Goal: Information Seeking & Learning: Learn about a topic

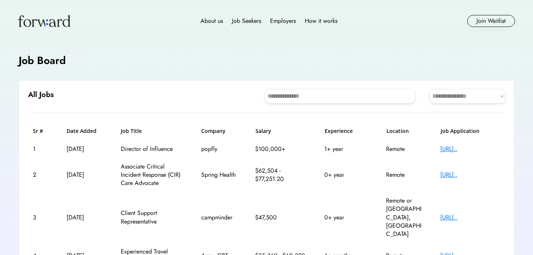
scroll to position [6, 0]
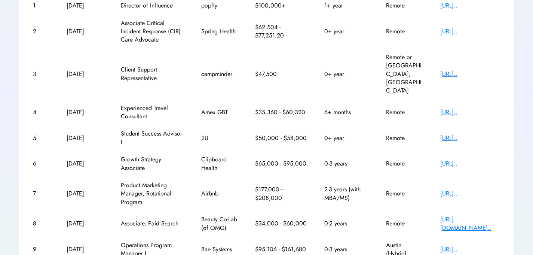
scroll to position [148, 0]
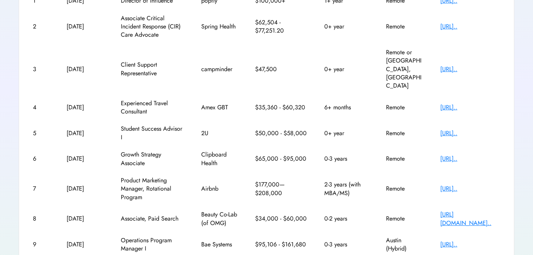
click at [451, 129] on div "[URL].." at bounding box center [471, 133] width 60 height 8
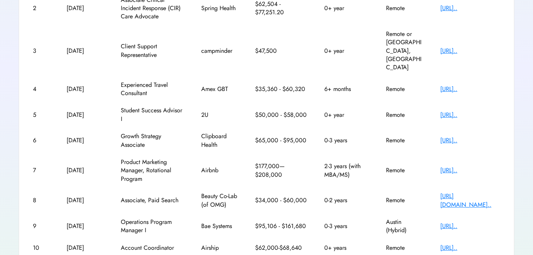
scroll to position [193, 0]
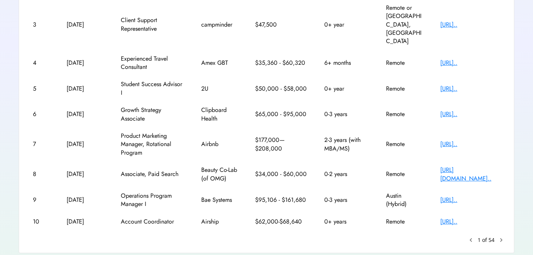
click at [443, 166] on div "[URL][DOMAIN_NAME].." at bounding box center [471, 174] width 60 height 17
click at [448, 217] on div "[URL].." at bounding box center [471, 221] width 60 height 8
click at [502, 236] on text "chevron_right" at bounding box center [501, 239] width 7 height 7
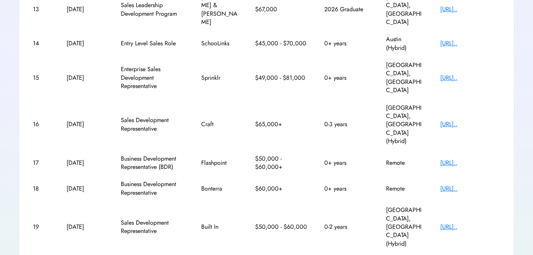
scroll to position [210, 0]
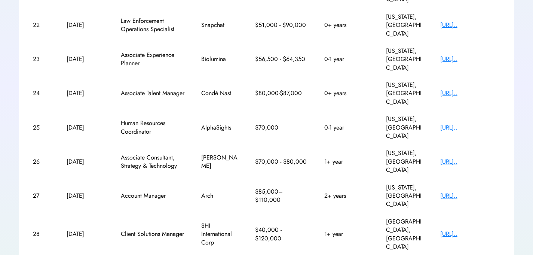
scroll to position [176, 0]
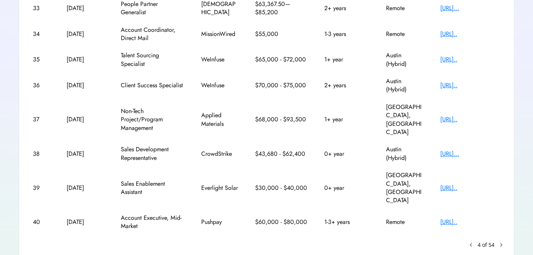
scroll to position [201, 0]
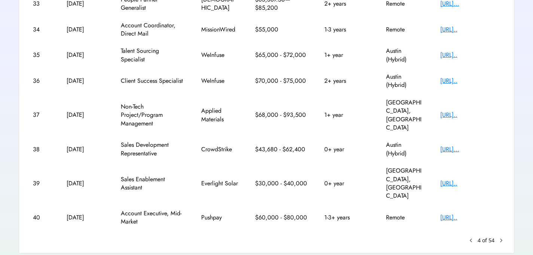
click at [500, 237] on text "chevron_right" at bounding box center [501, 240] width 7 height 7
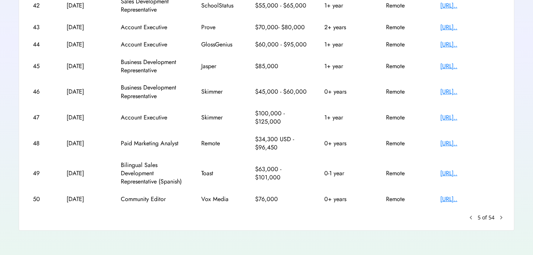
scroll to position [176, 0]
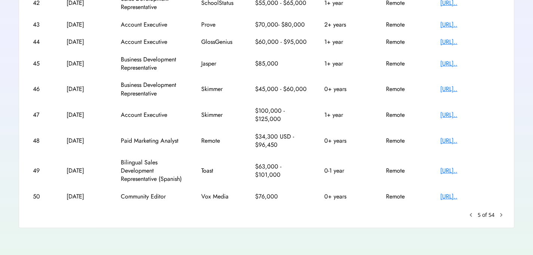
click at [451, 143] on div "[URL].." at bounding box center [471, 141] width 60 height 8
click at [463, 198] on div "[URL].." at bounding box center [471, 196] width 60 height 8
click at [502, 213] on text "chevron_right" at bounding box center [501, 214] width 7 height 7
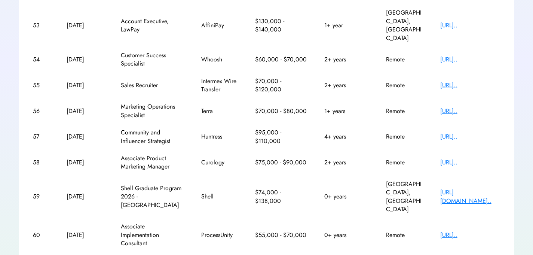
scroll to position [180, 0]
click at [460, 106] on div "[URL].." at bounding box center [471, 110] width 60 height 8
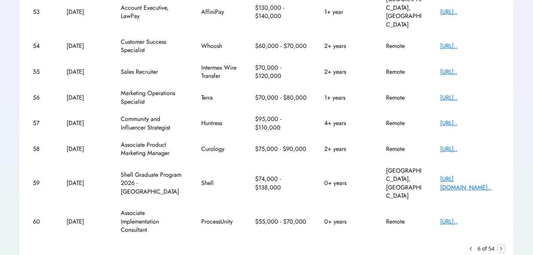
click at [501, 245] on text "chevron_right" at bounding box center [501, 248] width 7 height 7
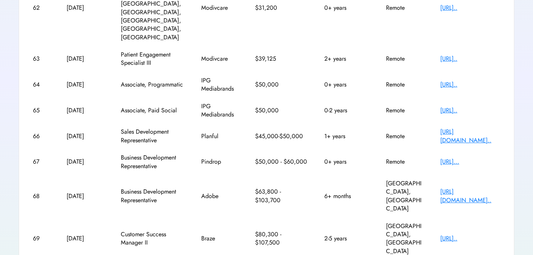
scroll to position [201, 0]
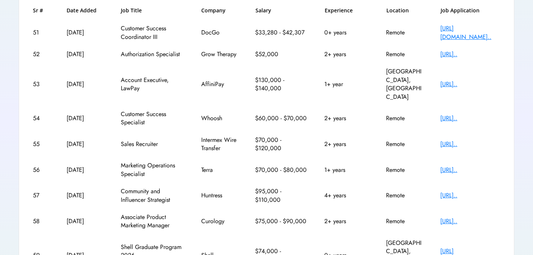
scroll to position [193, 0]
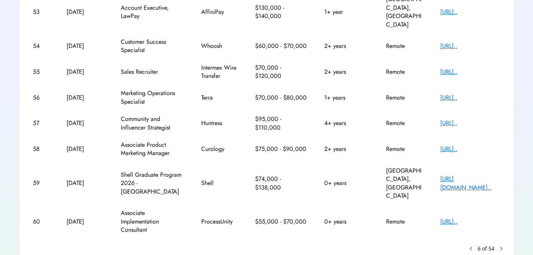
click at [462, 175] on div "[URL][DOMAIN_NAME].." at bounding box center [471, 183] width 60 height 17
click at [501, 245] on text "chevron_right" at bounding box center [501, 248] width 7 height 7
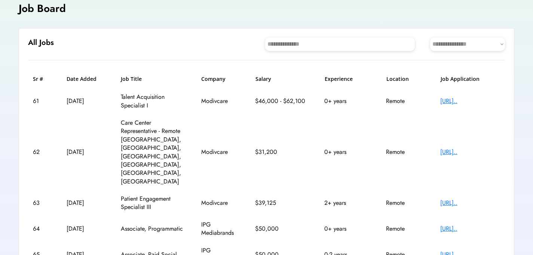
scroll to position [48, 0]
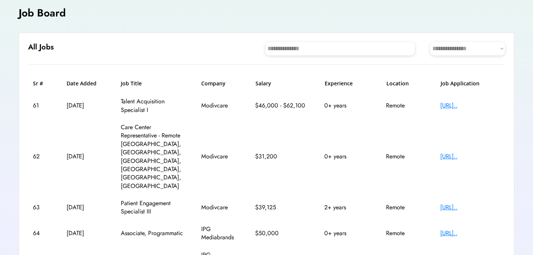
click at [31, 9] on h4 "Job Board" at bounding box center [42, 13] width 47 height 15
click at [29, 12] on h4 "Job Board" at bounding box center [42, 13] width 47 height 15
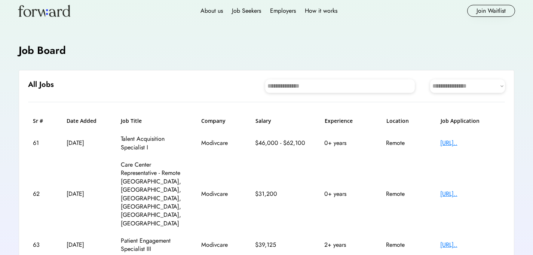
scroll to position [0, 0]
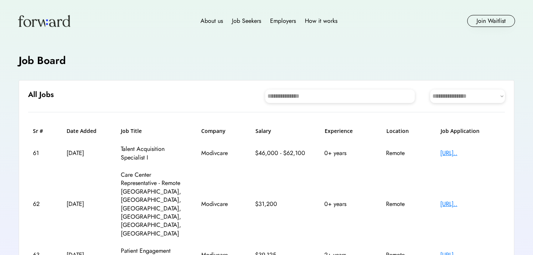
click at [41, 23] on img at bounding box center [44, 21] width 52 height 12
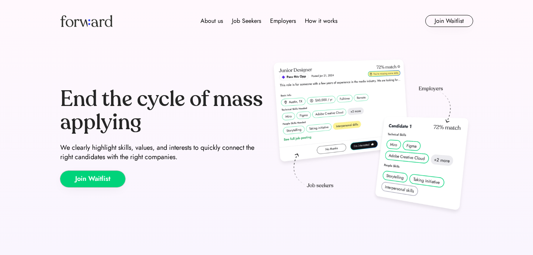
click at [84, 181] on button "Join Waitlist" at bounding box center [92, 179] width 65 height 16
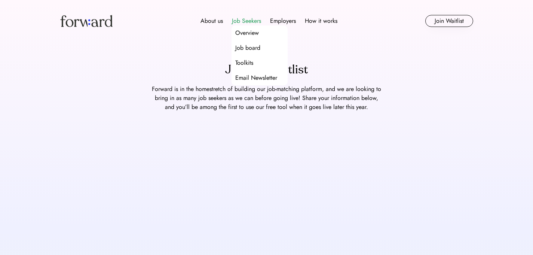
click at [249, 22] on div "Job Seekers" at bounding box center [246, 20] width 29 height 9
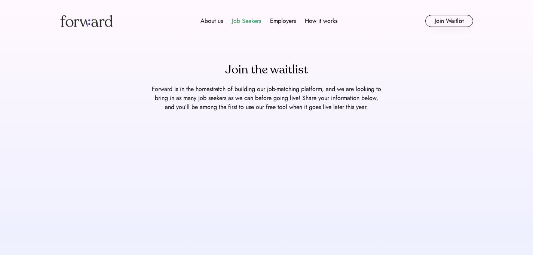
click at [249, 22] on div "Job Seekers" at bounding box center [246, 20] width 29 height 9
click at [244, 20] on div "Job Seekers" at bounding box center [246, 20] width 29 height 9
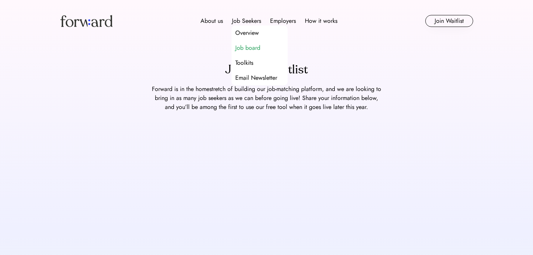
click at [244, 47] on div "Job board" at bounding box center [247, 47] width 25 height 9
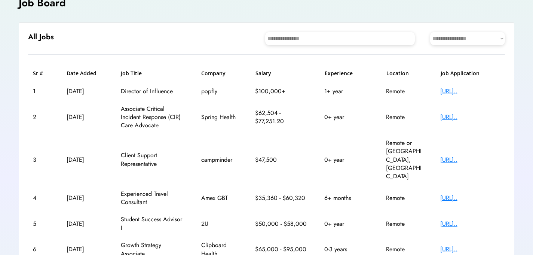
scroll to position [193, 0]
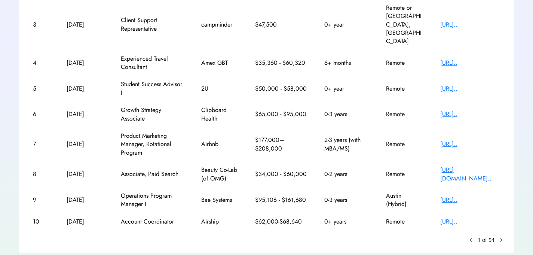
click at [500, 236] on text "chevron_right" at bounding box center [501, 239] width 7 height 7
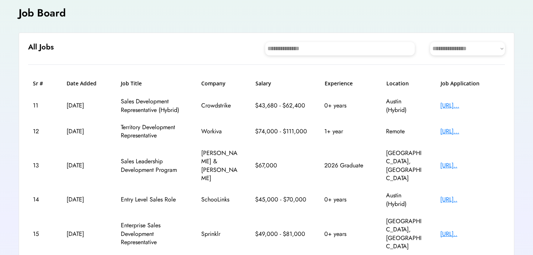
scroll to position [210, 0]
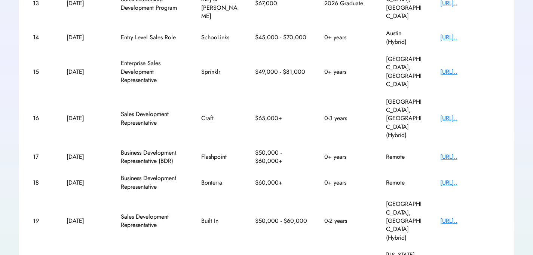
click at [500, 211] on div "Sr # Date Added Job Title Company Salary Experience Location Job Application 11…" at bounding box center [266, 106] width 477 height 377
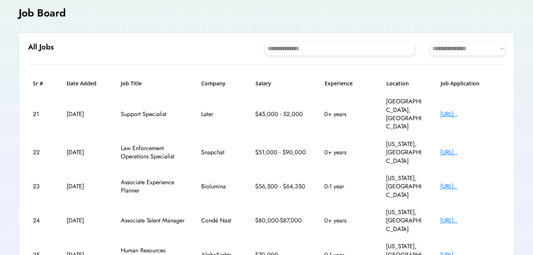
scroll to position [176, 0]
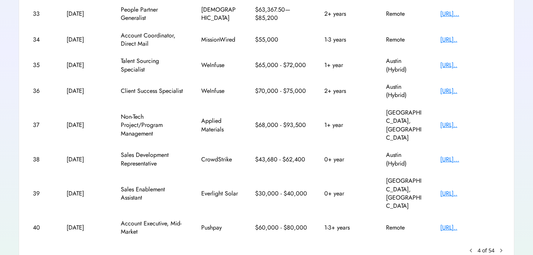
scroll to position [191, 0]
click at [502, 246] on text "chevron_right" at bounding box center [501, 249] width 7 height 7
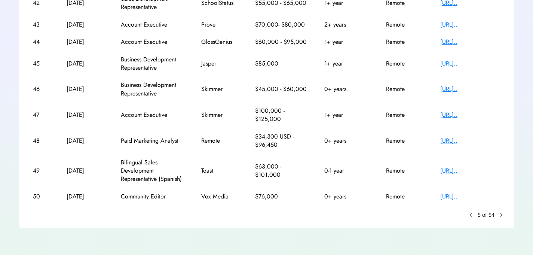
click at [501, 216] on text "chevron_right" at bounding box center [501, 214] width 7 height 7
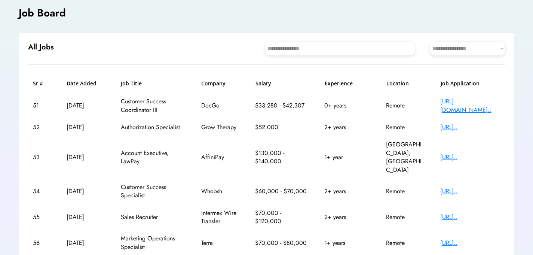
scroll to position [193, 0]
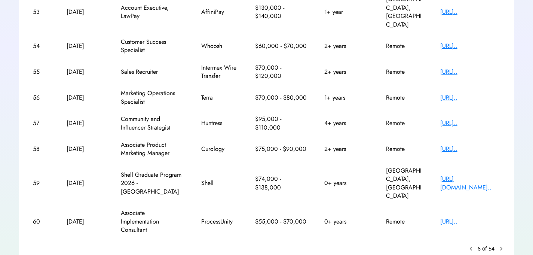
click at [501, 245] on text "chevron_right" at bounding box center [501, 248] width 7 height 7
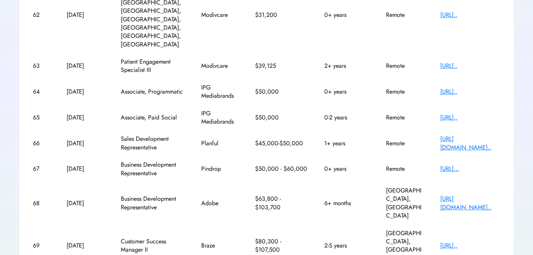
scroll to position [198, 0]
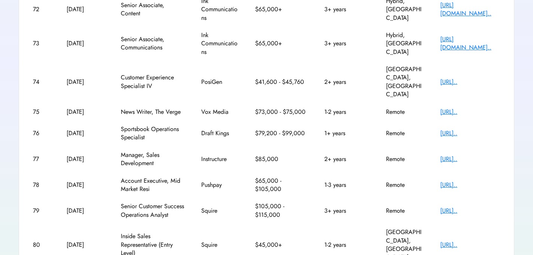
scroll to position [218, 0]
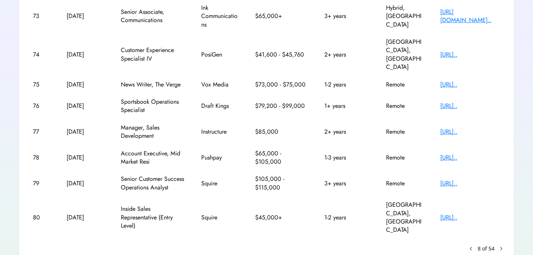
click at [501, 245] on text "chevron_right" at bounding box center [501, 248] width 7 height 7
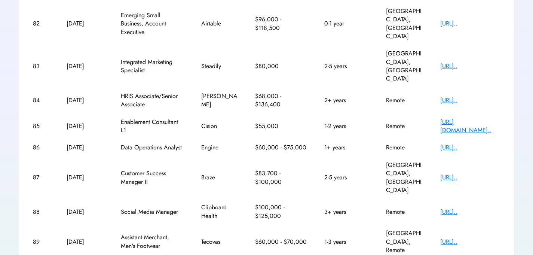
scroll to position [182, 0]
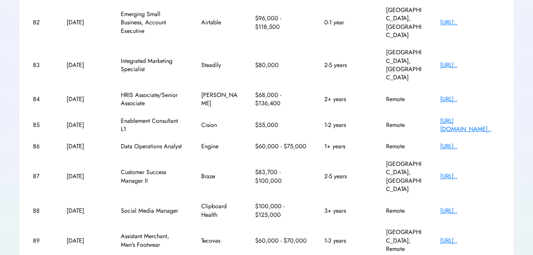
click at [475, 142] on div "[URL].." at bounding box center [471, 146] width 60 height 8
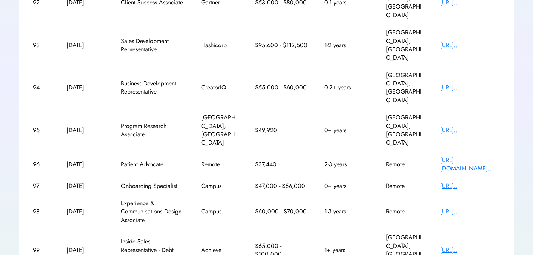
scroll to position [185, 0]
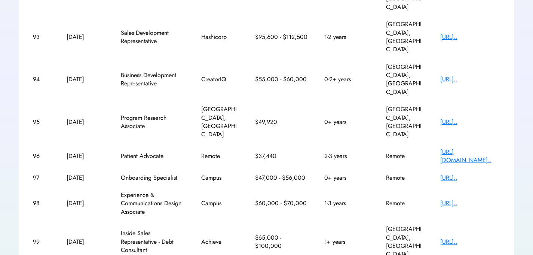
click at [466, 199] on div "[URL].." at bounding box center [471, 203] width 60 height 8
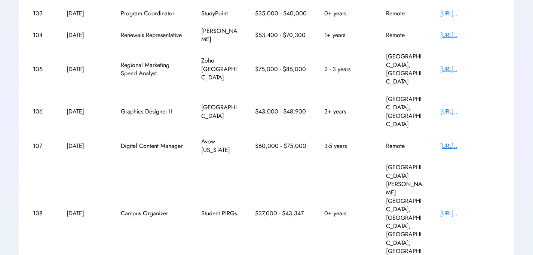
scroll to position [201, 0]
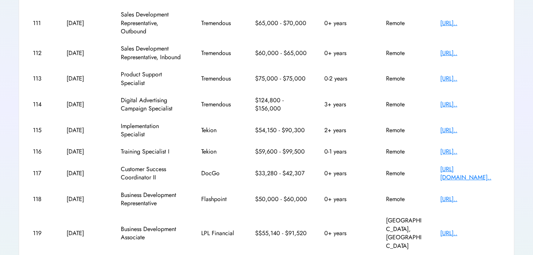
scroll to position [185, 0]
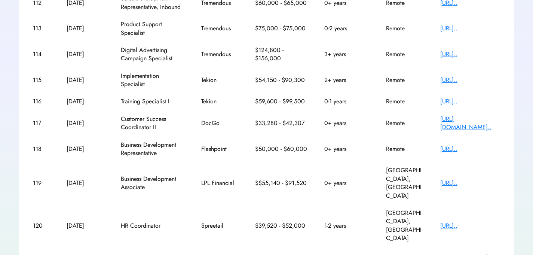
click at [500, 253] on text "chevron_right" at bounding box center [501, 256] width 7 height 7
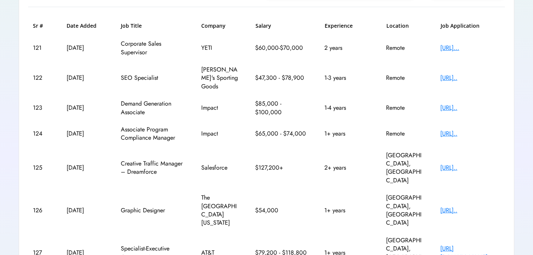
scroll to position [110, 0]
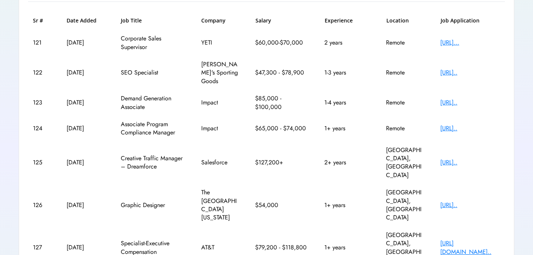
click at [473, 73] on div "[URL].." at bounding box center [471, 72] width 60 height 8
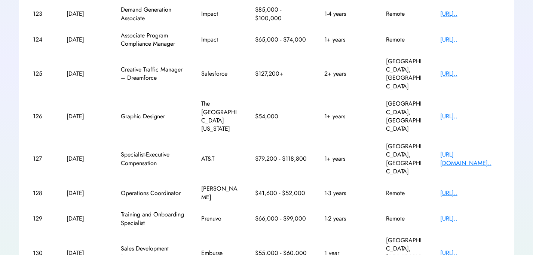
scroll to position [200, 0]
